Goal: Information Seeking & Learning: Learn about a topic

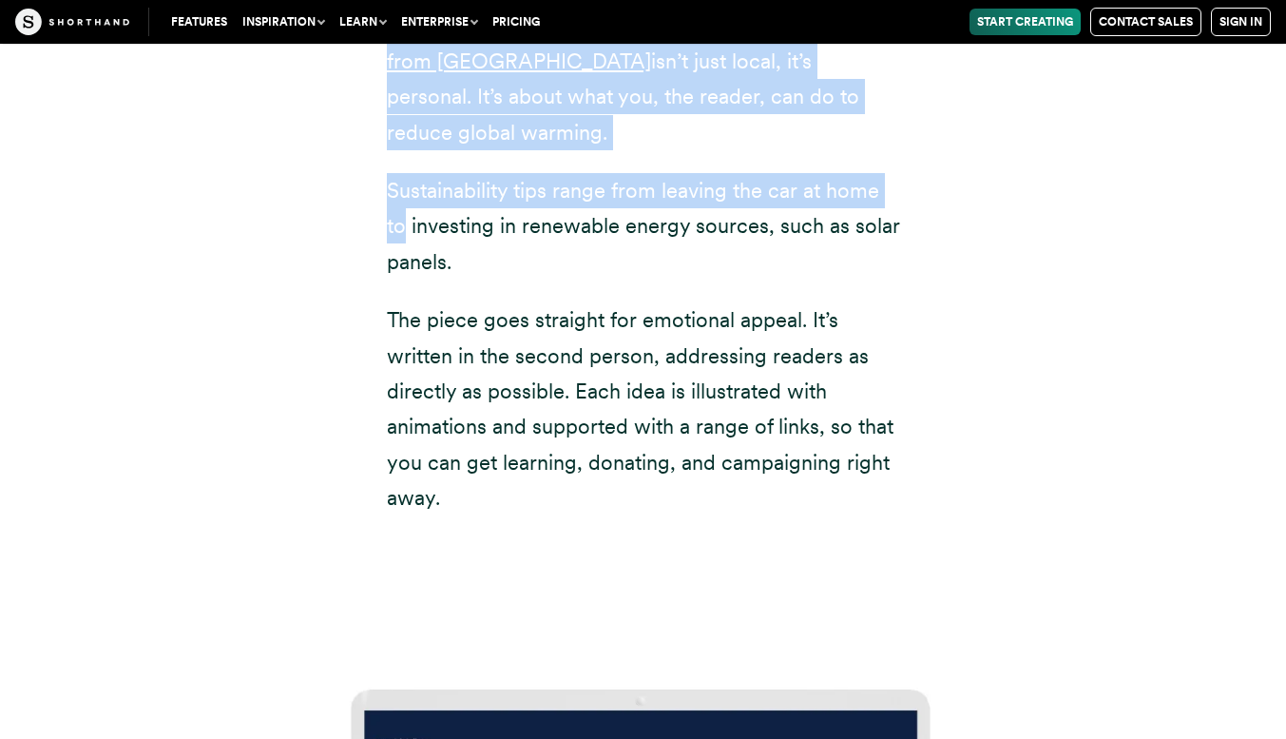
scroll to position [25290, 0]
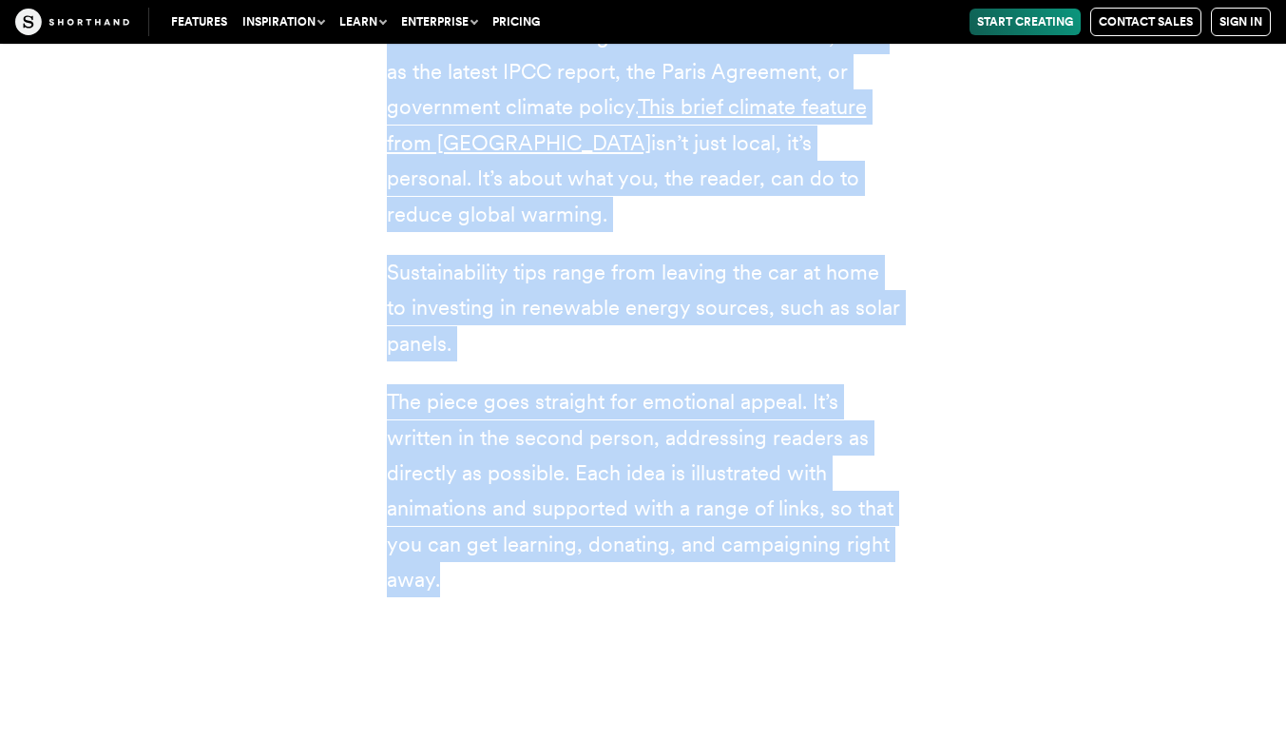
drag, startPoint x: 160, startPoint y: 323, endPoint x: 896, endPoint y: 372, distance: 738.2
copy article "8 loremips dolorsi ametc adipisc elitse Doeiusm tempor: inc utlab etdol magn al…"
click at [896, 384] on p "The piece goes straight for emotional appeal. It’s written in the second person…" at bounding box center [643, 490] width 513 height 213
